Goal: Navigation & Orientation: Find specific page/section

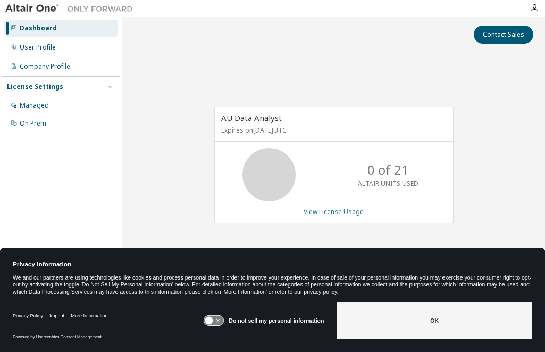
click at [325, 213] on link "View License Usage" at bounding box center [334, 211] width 60 height 9
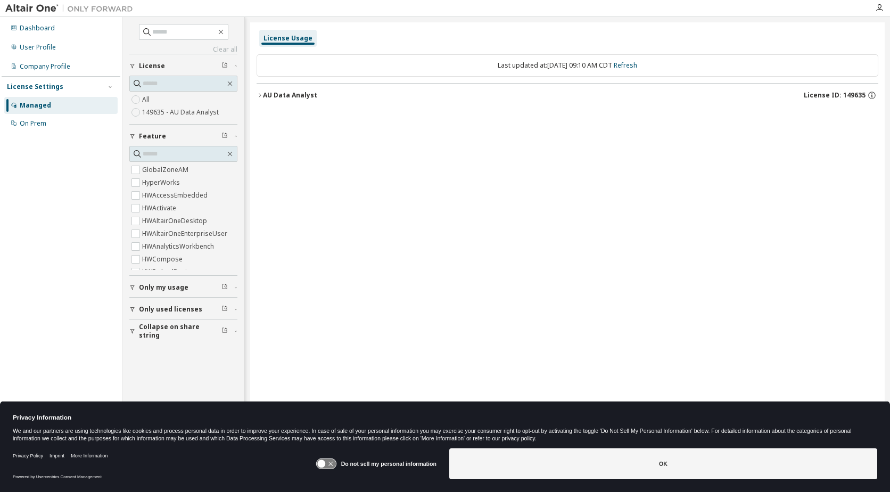
click at [35, 102] on div "Managed" at bounding box center [35, 105] width 31 height 9
click at [41, 103] on div "Managed" at bounding box center [35, 105] width 31 height 9
click at [281, 36] on div "License Usage" at bounding box center [287, 38] width 49 height 9
click at [38, 121] on div "On Prem" at bounding box center [33, 123] width 27 height 9
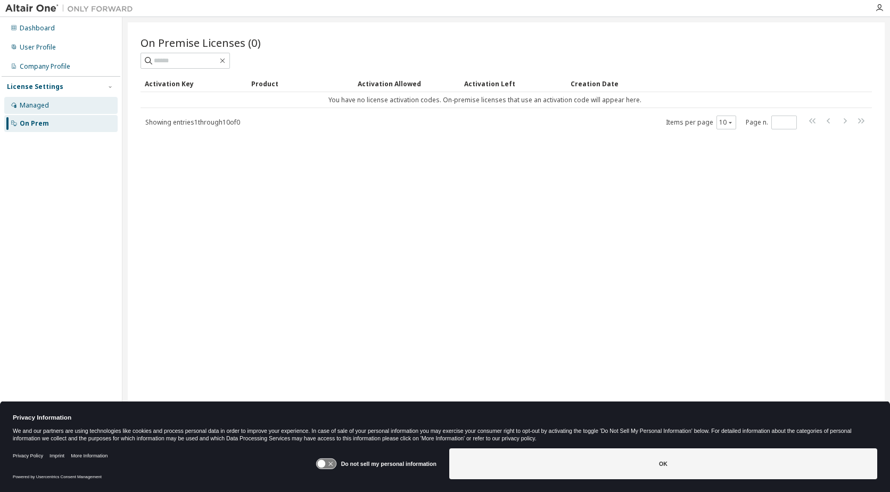
click at [67, 98] on div "Managed" at bounding box center [60, 105] width 113 height 17
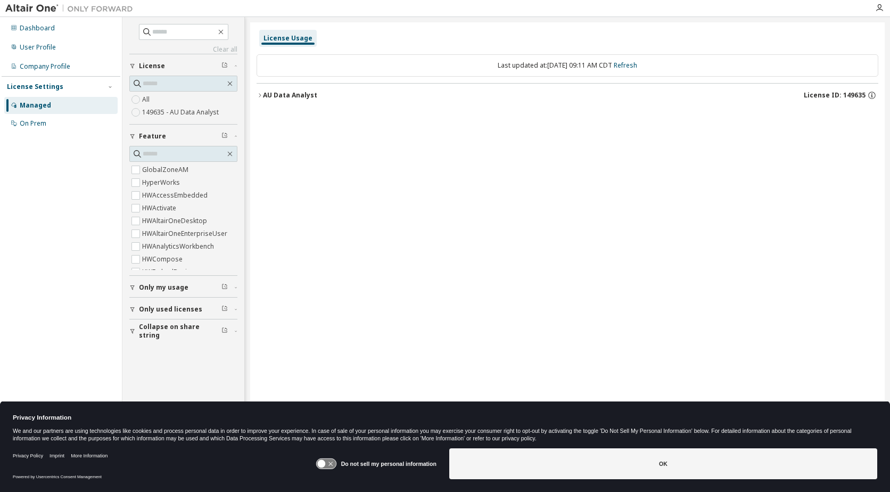
click at [135, 309] on icon "button" at bounding box center [132, 309] width 6 height 6
click at [36, 25] on div "Dashboard" at bounding box center [37, 28] width 35 height 9
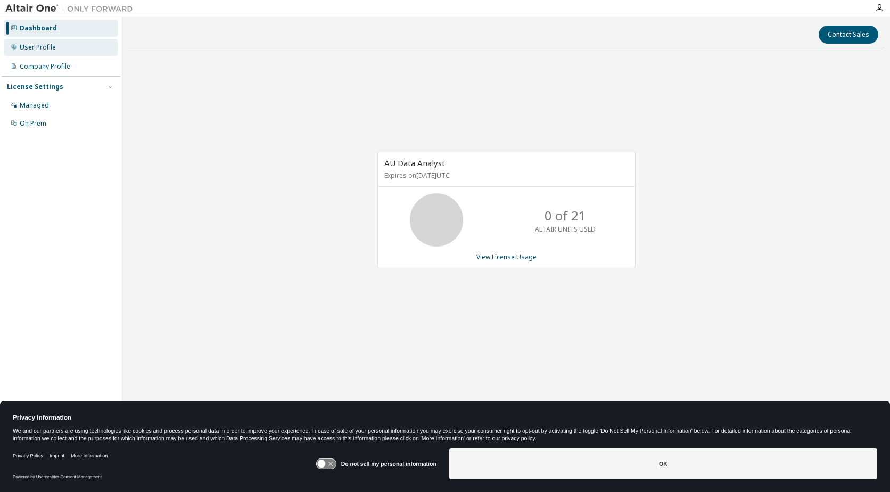
click at [38, 51] on div "User Profile" at bounding box center [38, 47] width 36 height 9
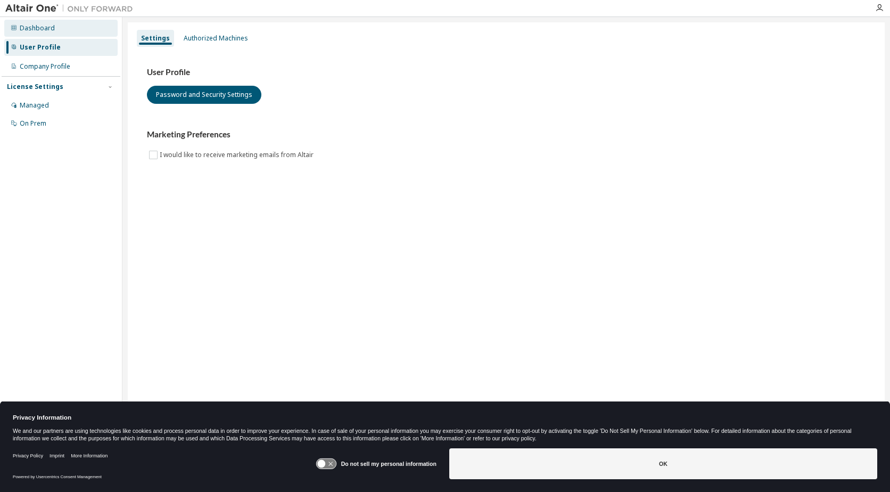
click at [25, 31] on div "Dashboard" at bounding box center [37, 28] width 35 height 9
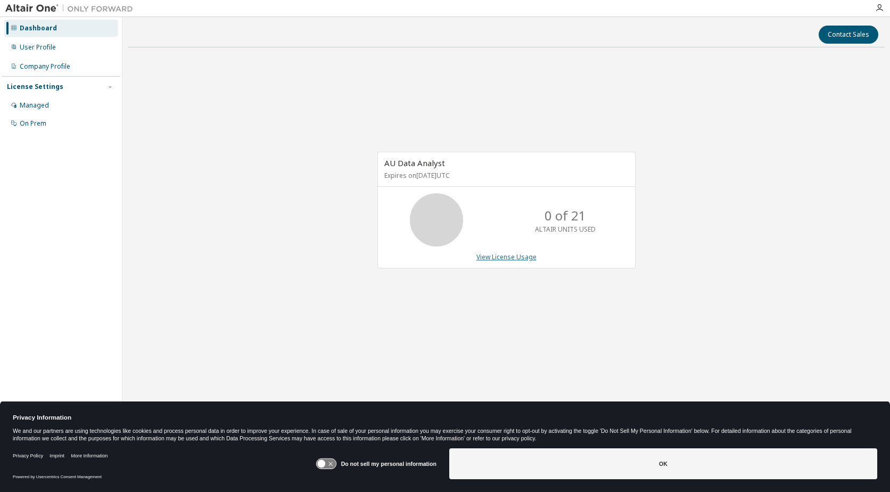
click at [515, 254] on link "View License Usage" at bounding box center [506, 256] width 60 height 9
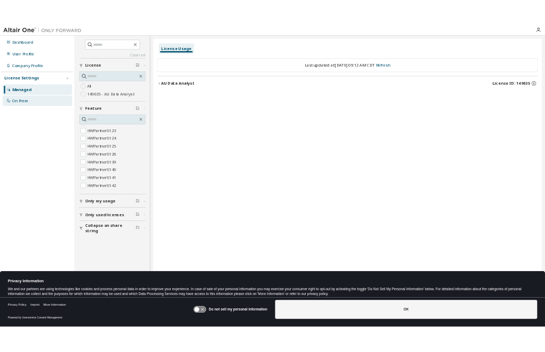
scroll to position [523, 0]
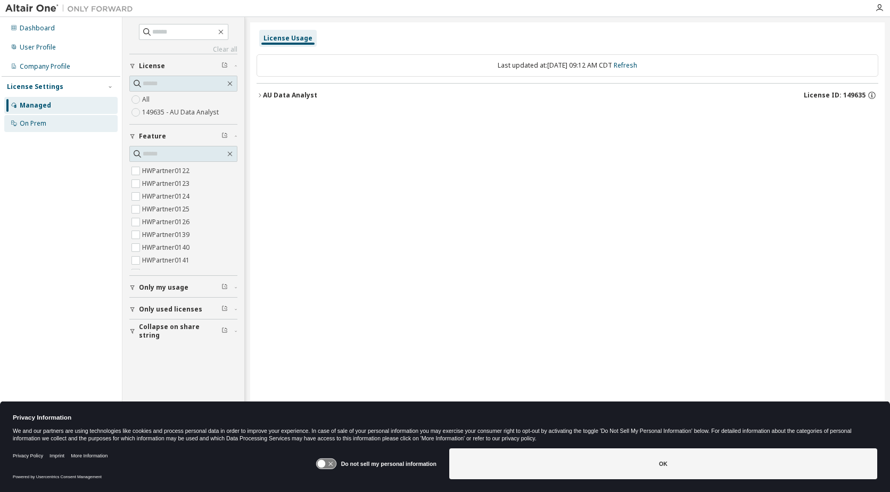
click at [56, 126] on div "On Prem" at bounding box center [60, 123] width 113 height 17
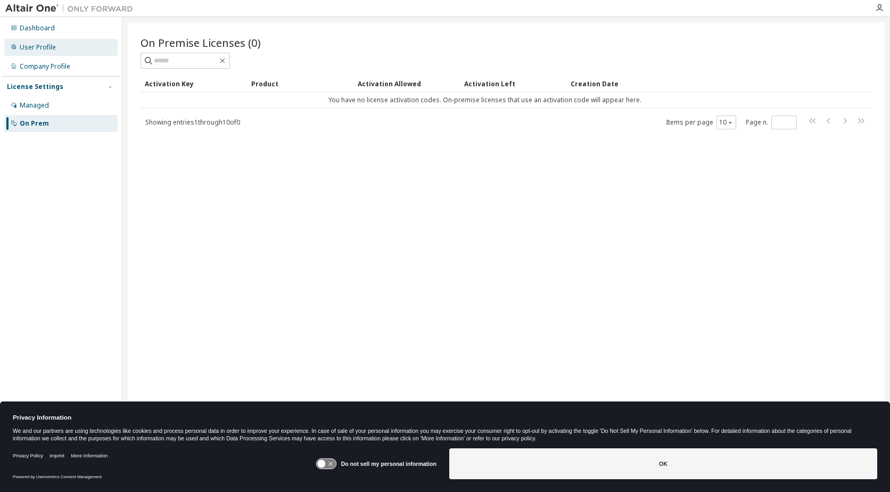
click at [30, 53] on div "User Profile" at bounding box center [60, 47] width 113 height 17
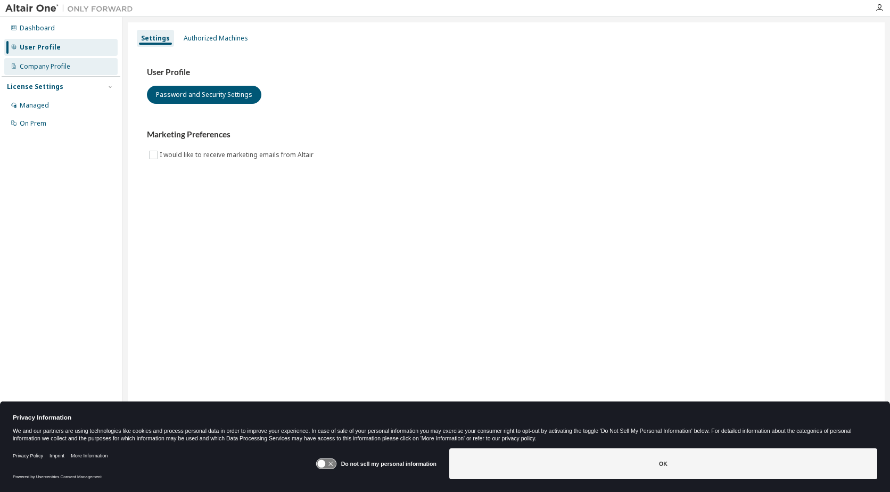
click at [32, 67] on div "Company Profile" at bounding box center [45, 66] width 51 height 9
